Goal: Information Seeking & Learning: Learn about a topic

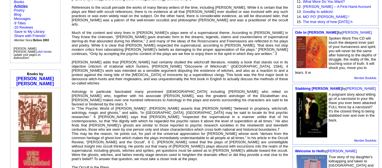
scroll to position [134, 0]
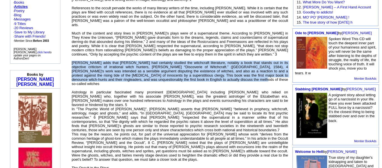
drag, startPoint x: 72, startPoint y: 60, endPoint x: 229, endPoint y: 79, distance: 158.1
drag, startPoint x: 71, startPoint y: 59, endPoint x: 238, endPoint y: 78, distance: 168.4
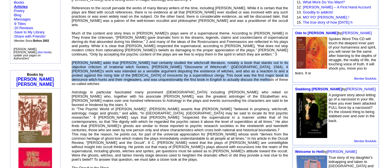
copy font "[PERSON_NAME] adds that [PERSON_NAME] had certainly studied the witchcraft lite…"
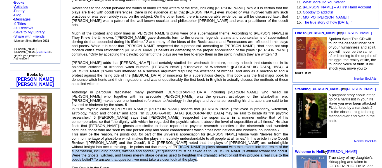
drag, startPoint x: 171, startPoint y: 140, endPoint x: 259, endPoint y: 155, distance: 89.1
copy font "[PERSON_NAME]’s plays abound with excursions into the realm of the supernatural…"
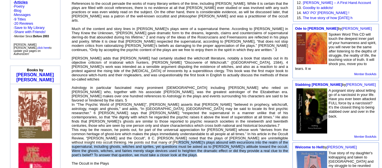
scroll to position [144, 0]
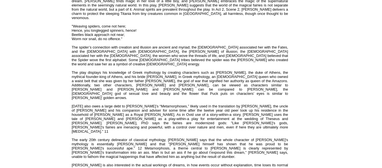
scroll to position [450, 0]
